Goal: Task Accomplishment & Management: Manage account settings

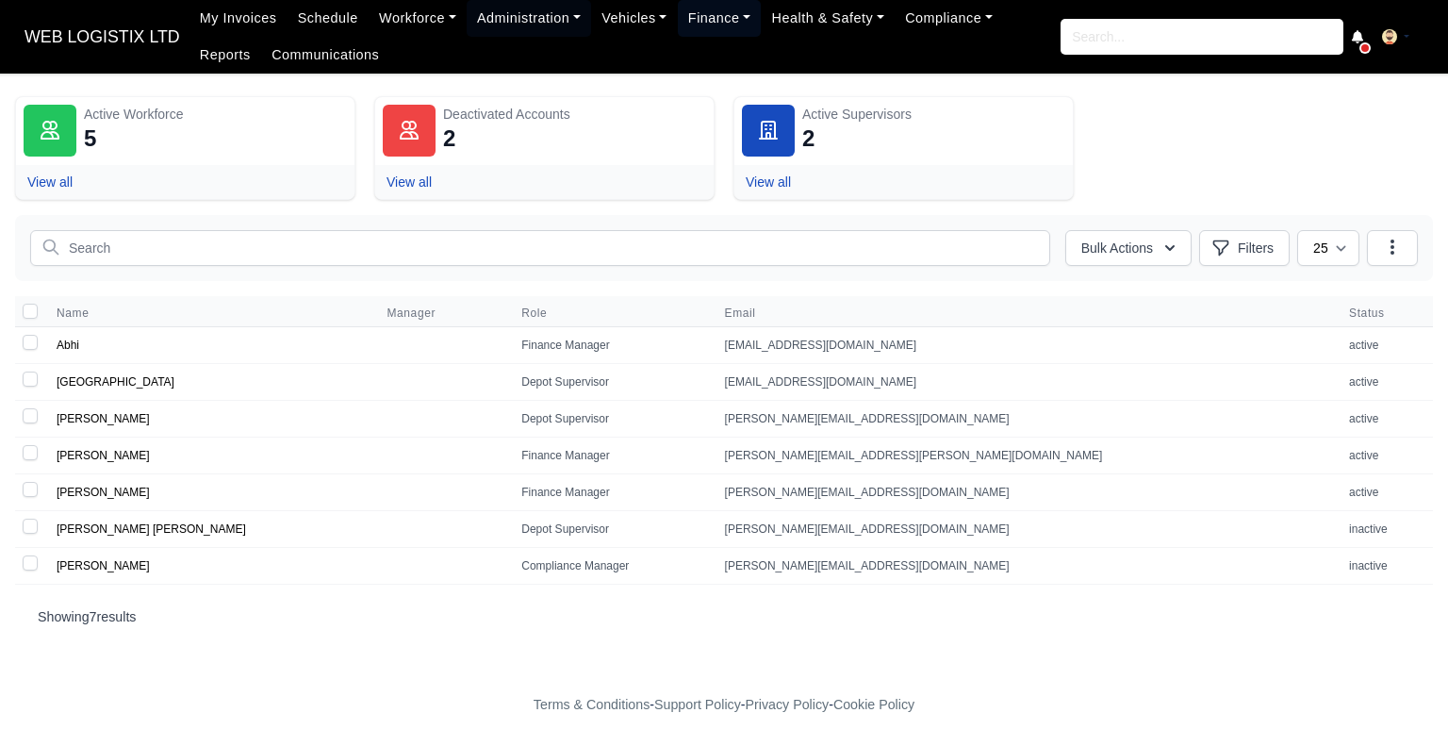
click at [694, 8] on link "Finance" at bounding box center [720, 18] width 84 height 37
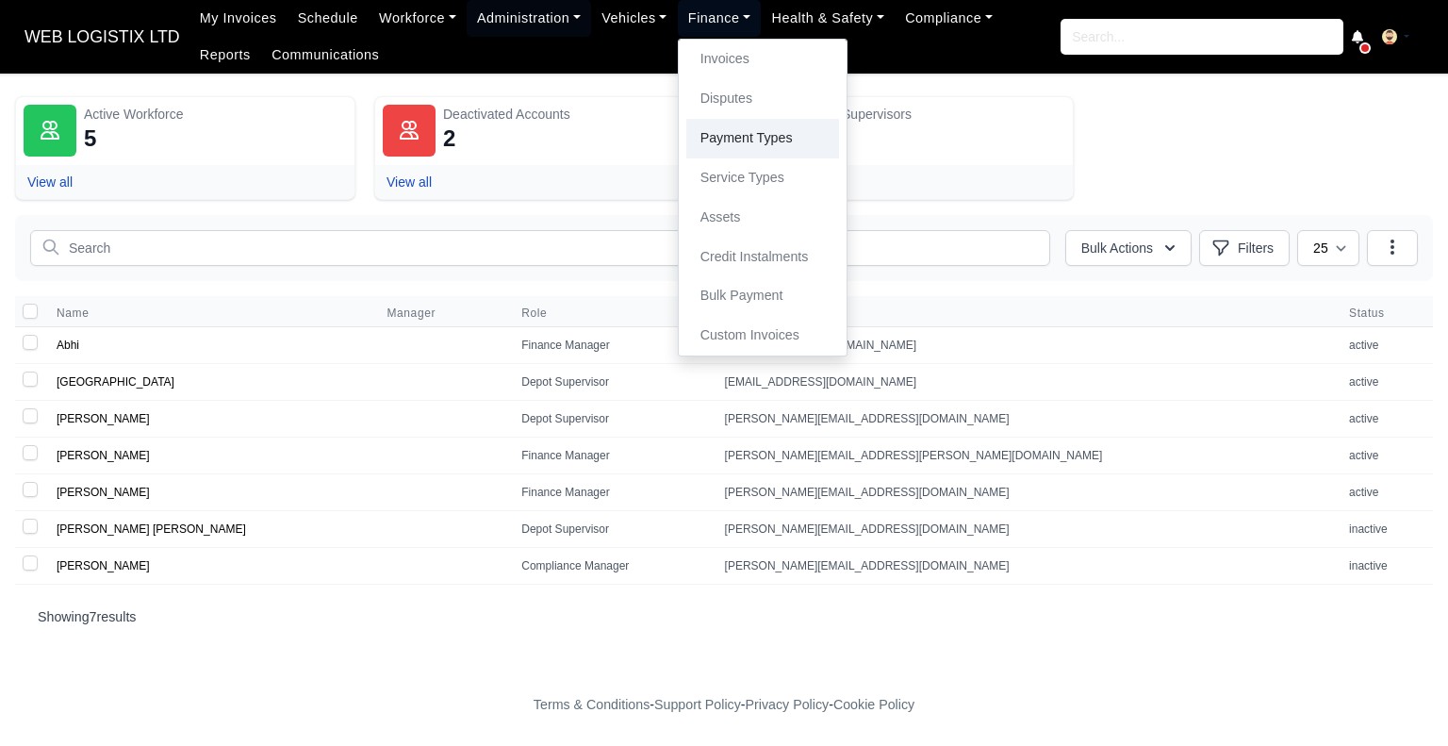
click at [724, 139] on link "Payment Types" at bounding box center [763, 139] width 153 height 40
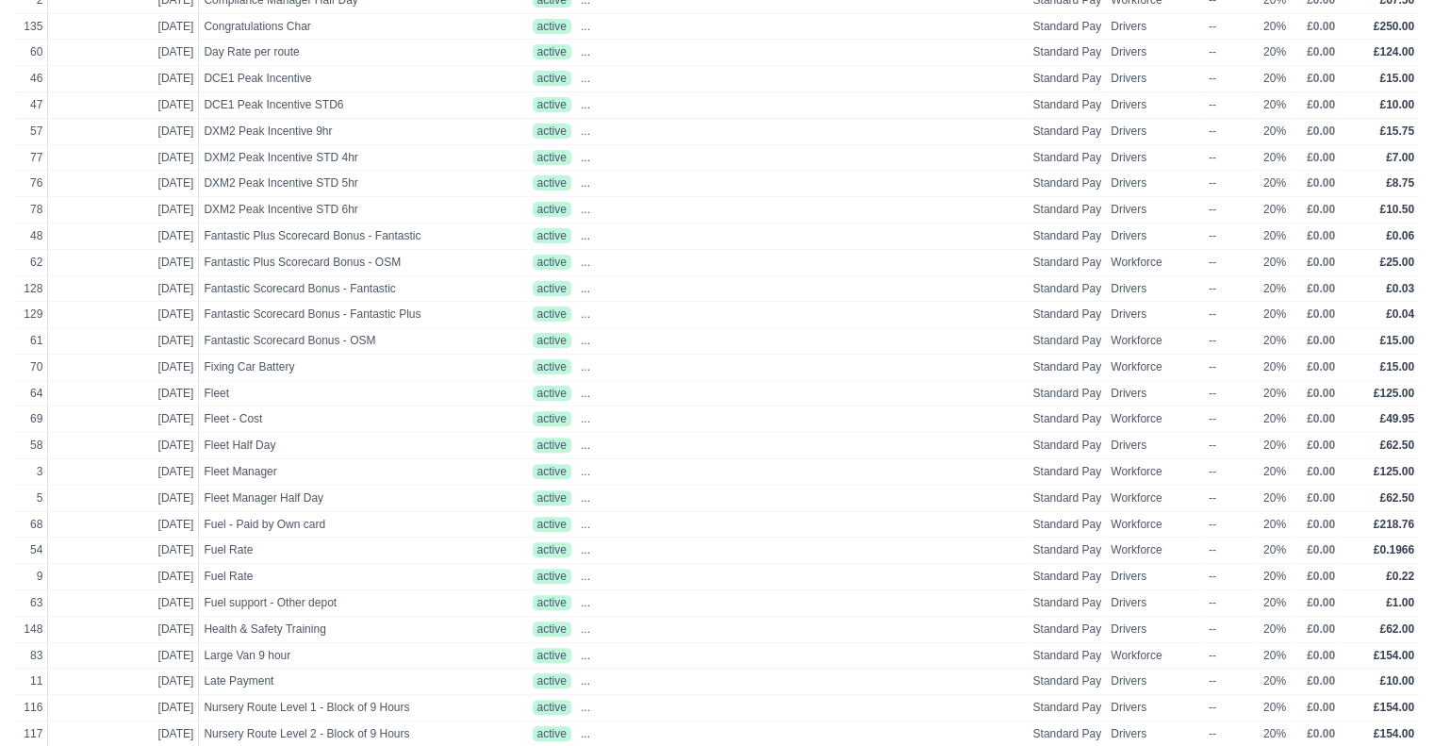
scroll to position [512, 0]
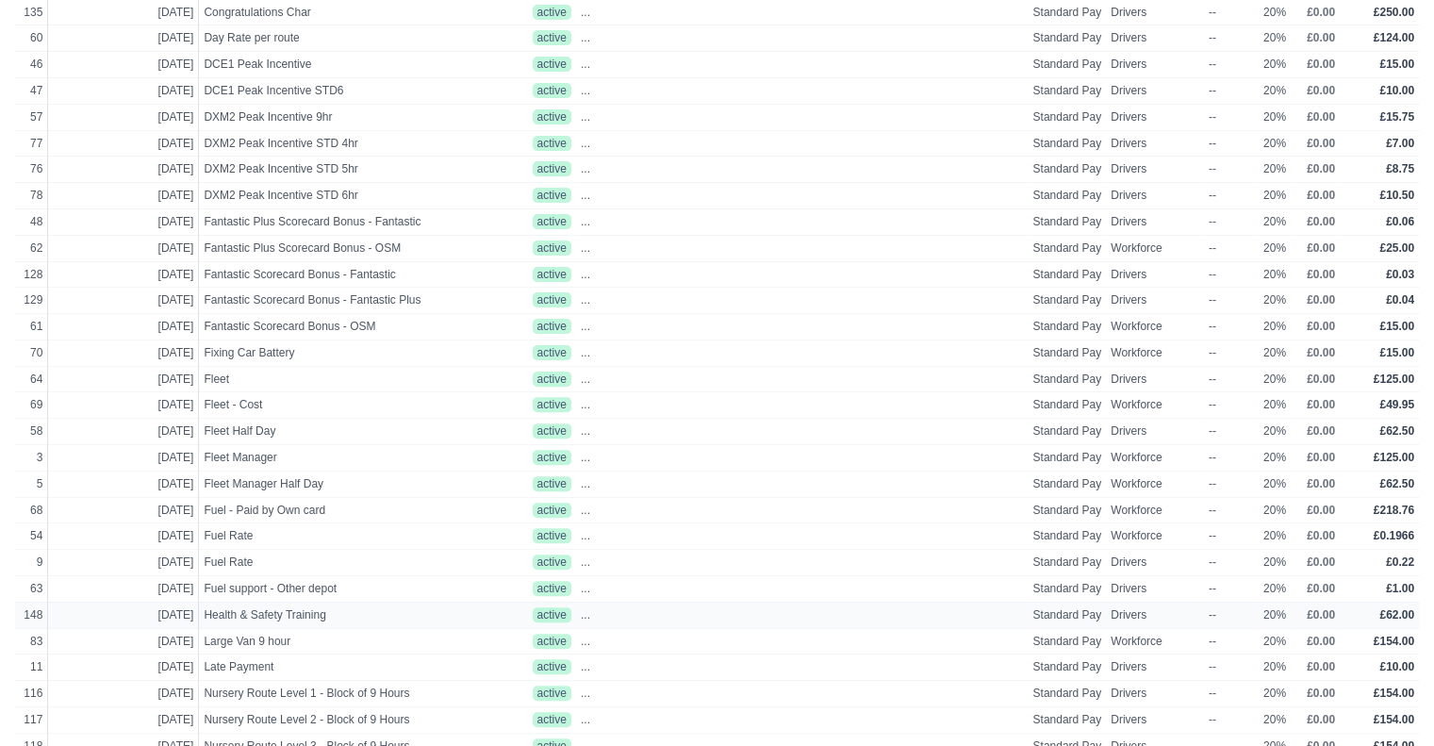
click at [310, 607] on span "Health & Safety Training" at bounding box center [363, 615] width 319 height 16
select select "standard"
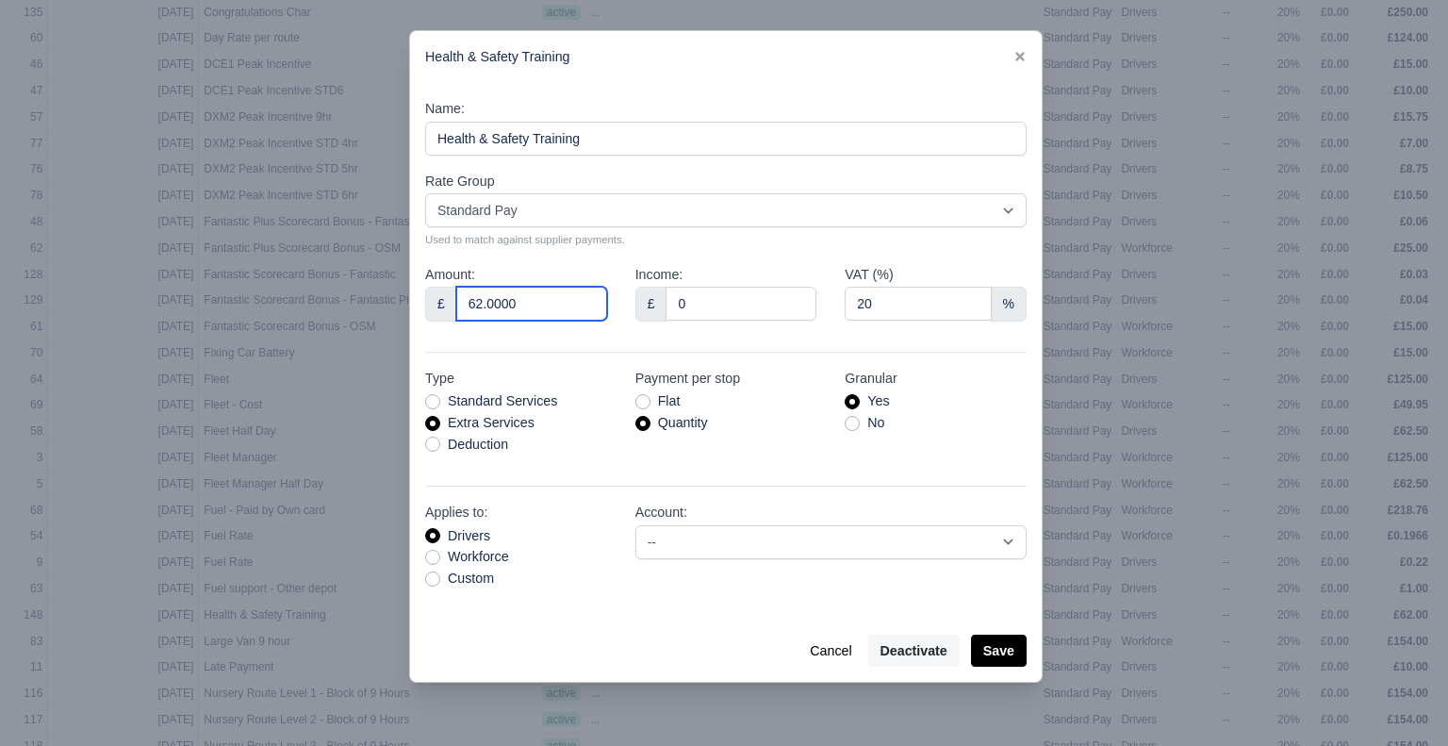
click at [476, 305] on input "62.0000" at bounding box center [531, 304] width 151 height 34
type input "42.0000"
click at [1007, 652] on button "Save" at bounding box center [999, 651] width 56 height 32
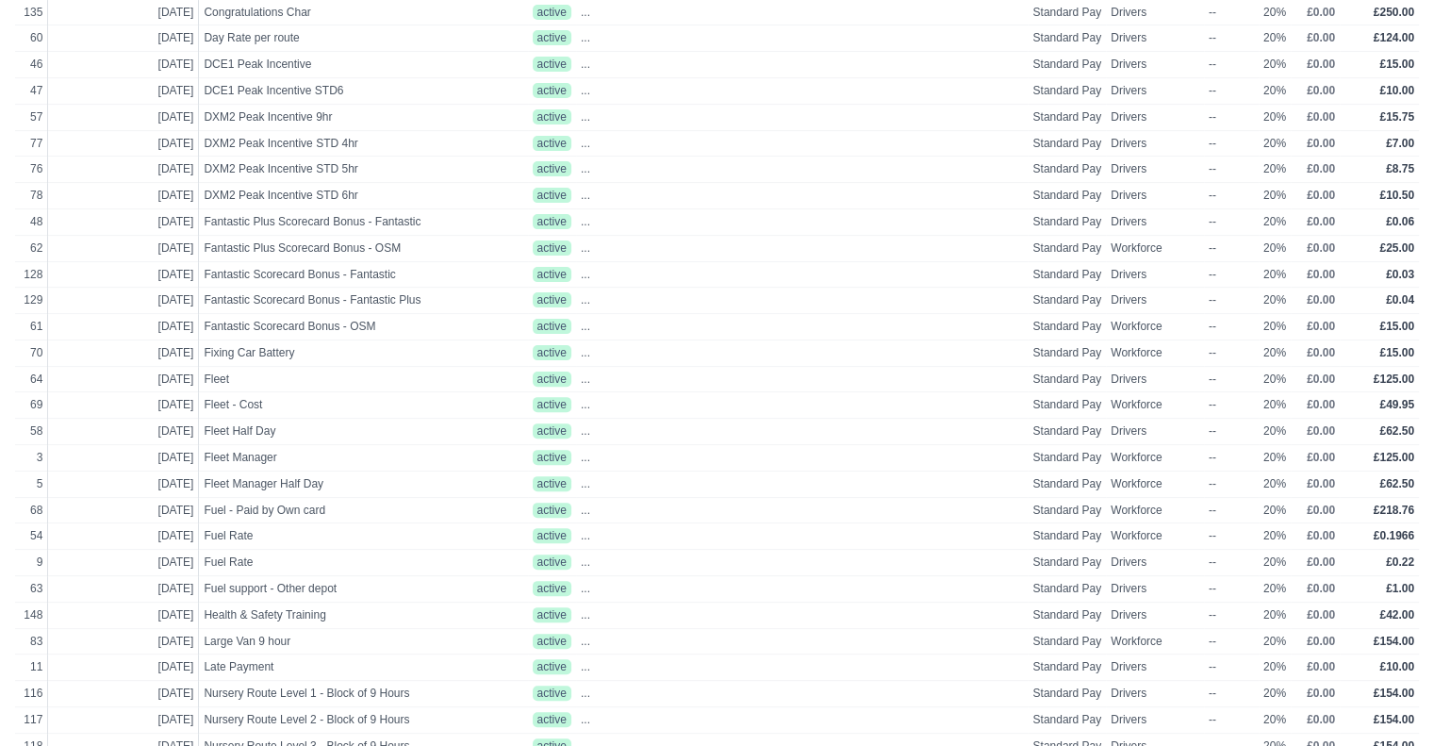
scroll to position [0, 0]
